Goal: Task Accomplishment & Management: Manage account settings

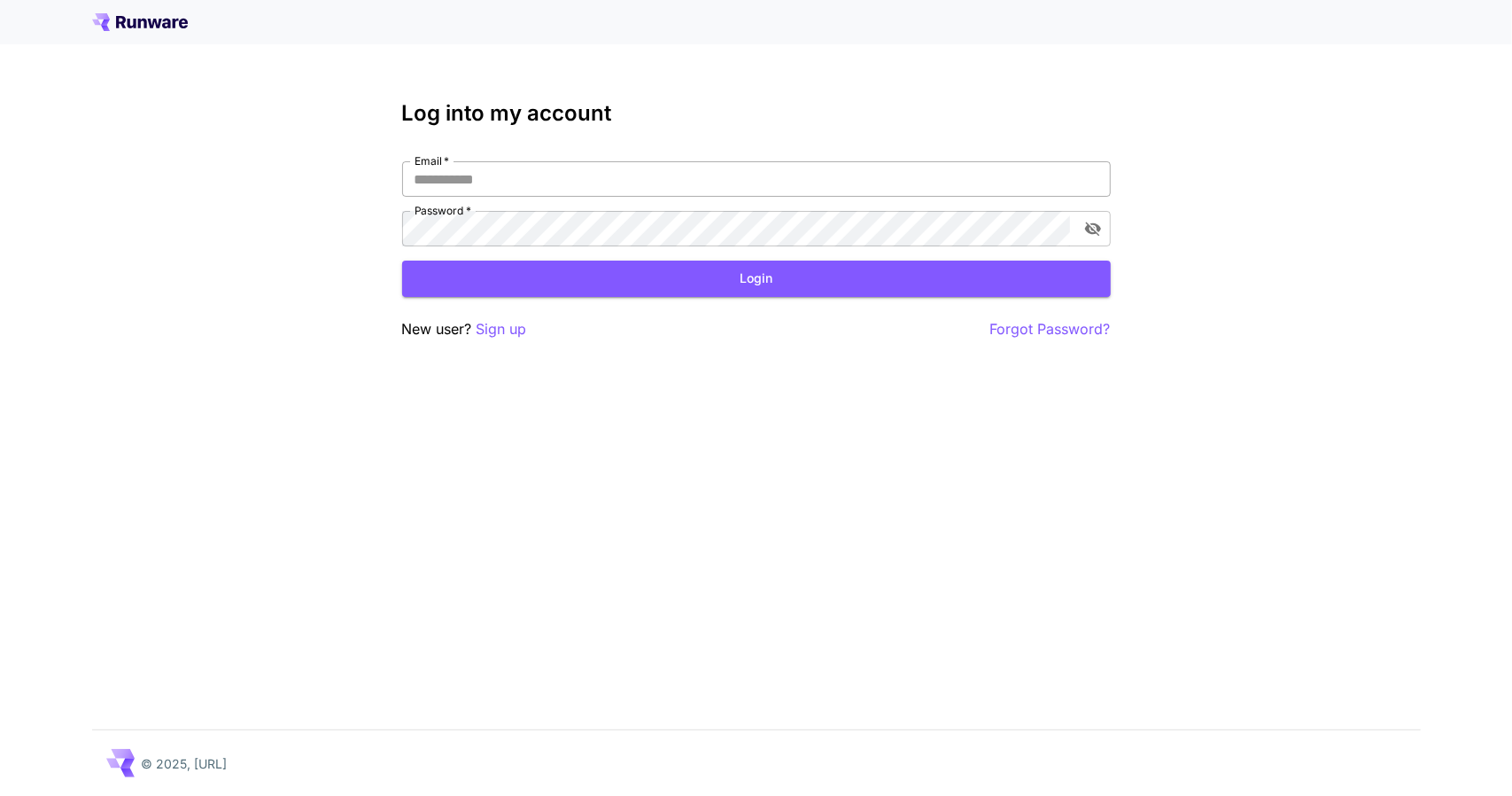
click at [626, 189] on input "Email   *" at bounding box center [756, 178] width 709 height 35
type input "**********"
click button "Login" at bounding box center [756, 278] width 709 height 36
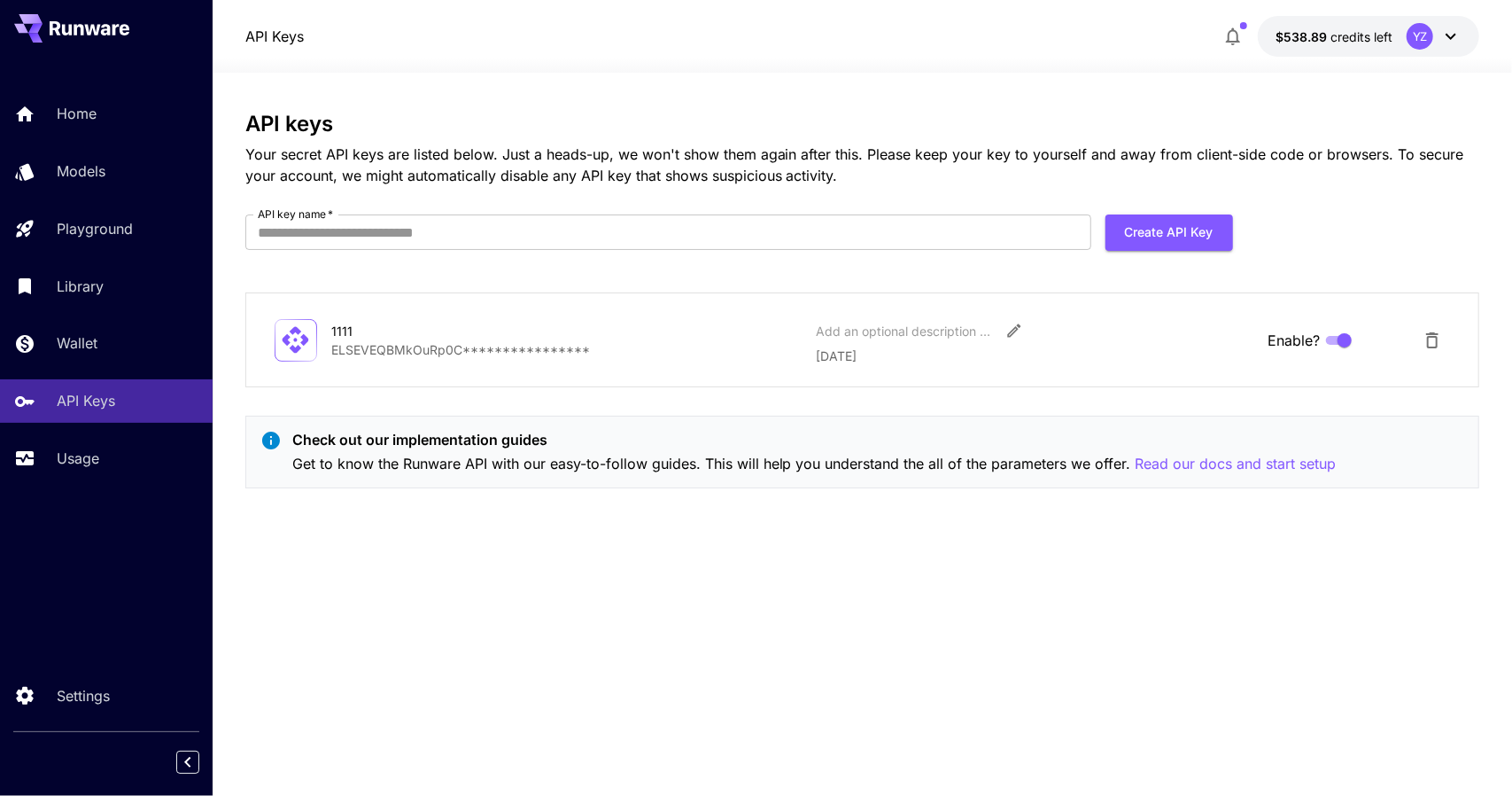
click at [818, 35] on div "API Keys $538.89 credits left YZ" at bounding box center [863, 36] width 1235 height 41
